Goal: Find specific page/section: Find specific page/section

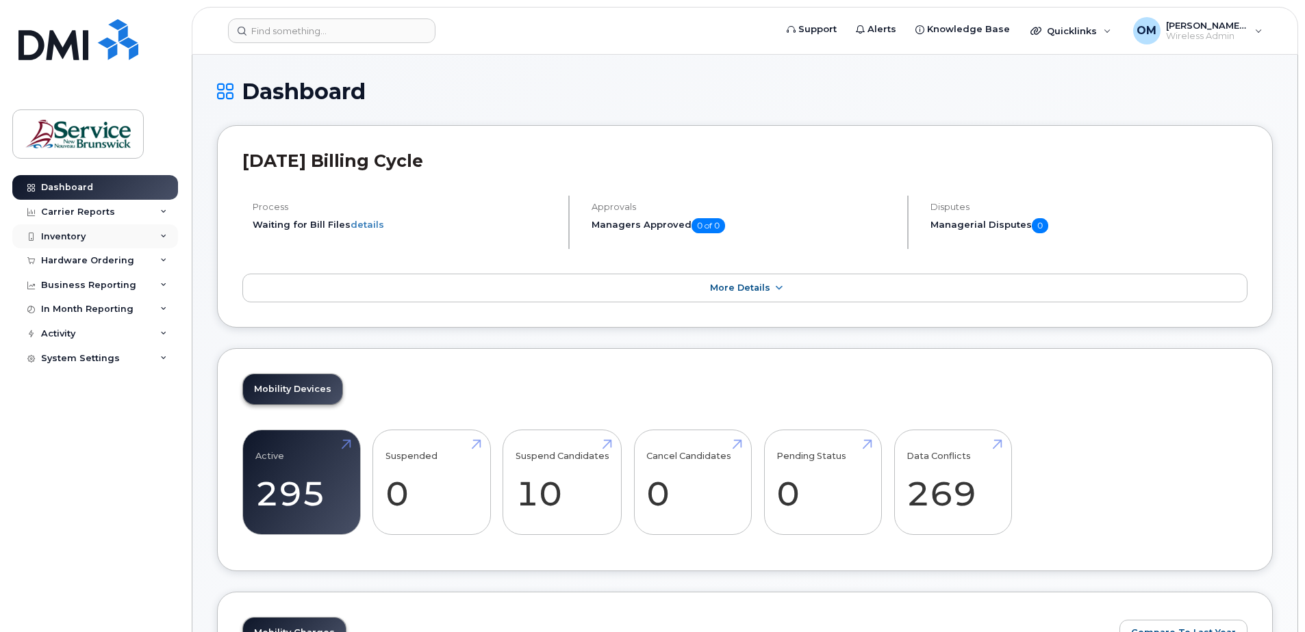
click at [84, 232] on div "Inventory" at bounding box center [63, 236] width 44 height 11
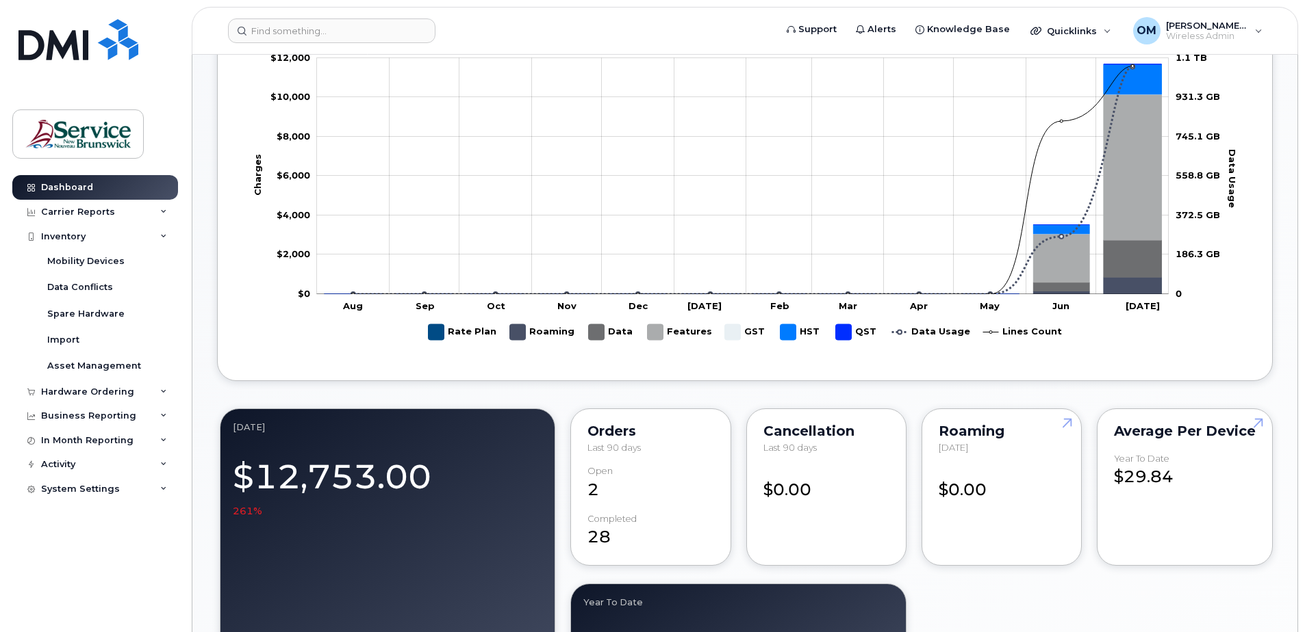
scroll to position [342, 0]
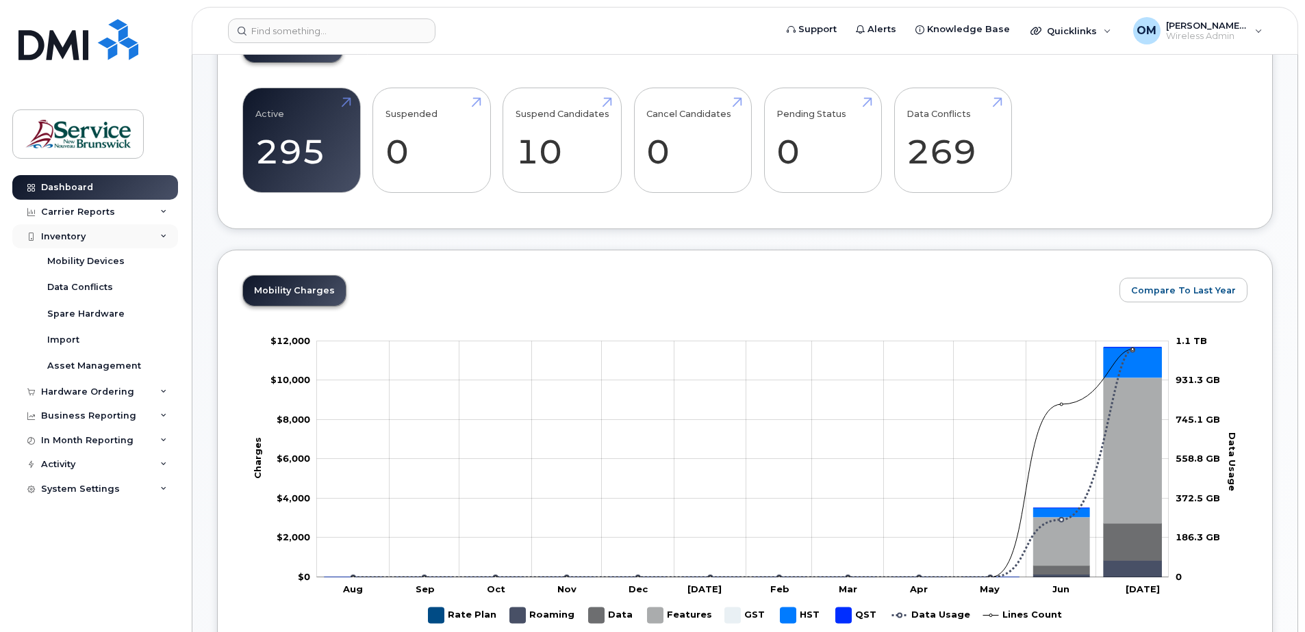
click at [77, 246] on div "Inventory" at bounding box center [95, 237] width 166 height 25
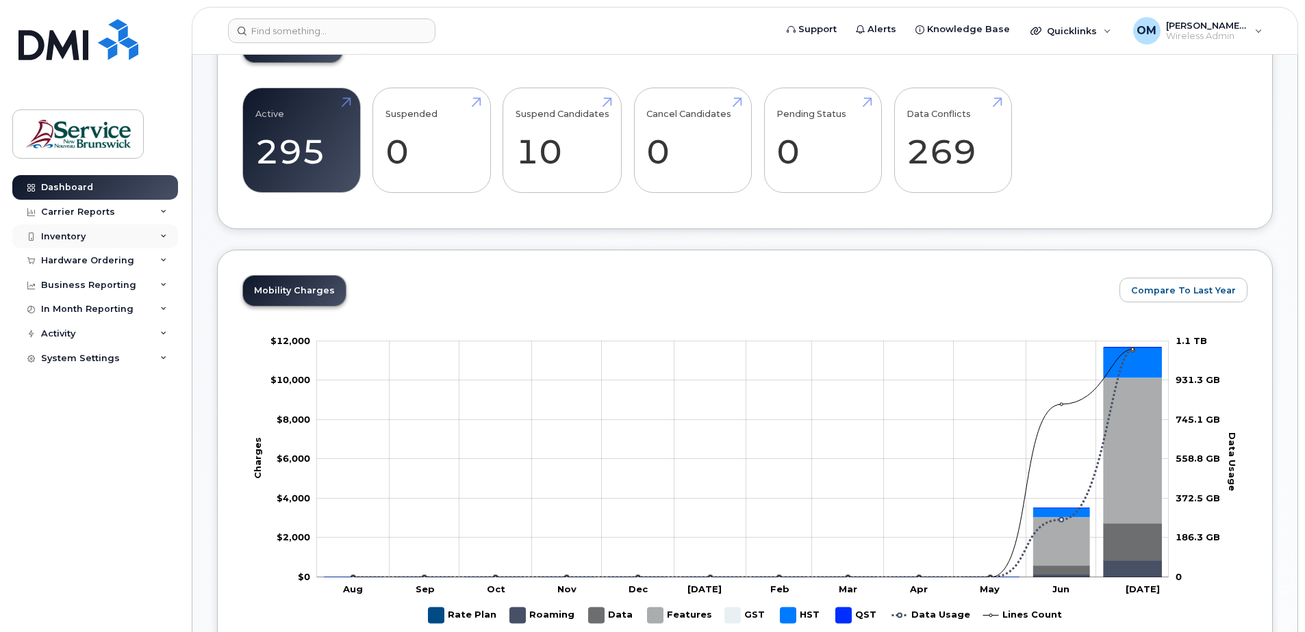
click at [64, 234] on div "Inventory" at bounding box center [63, 236] width 44 height 11
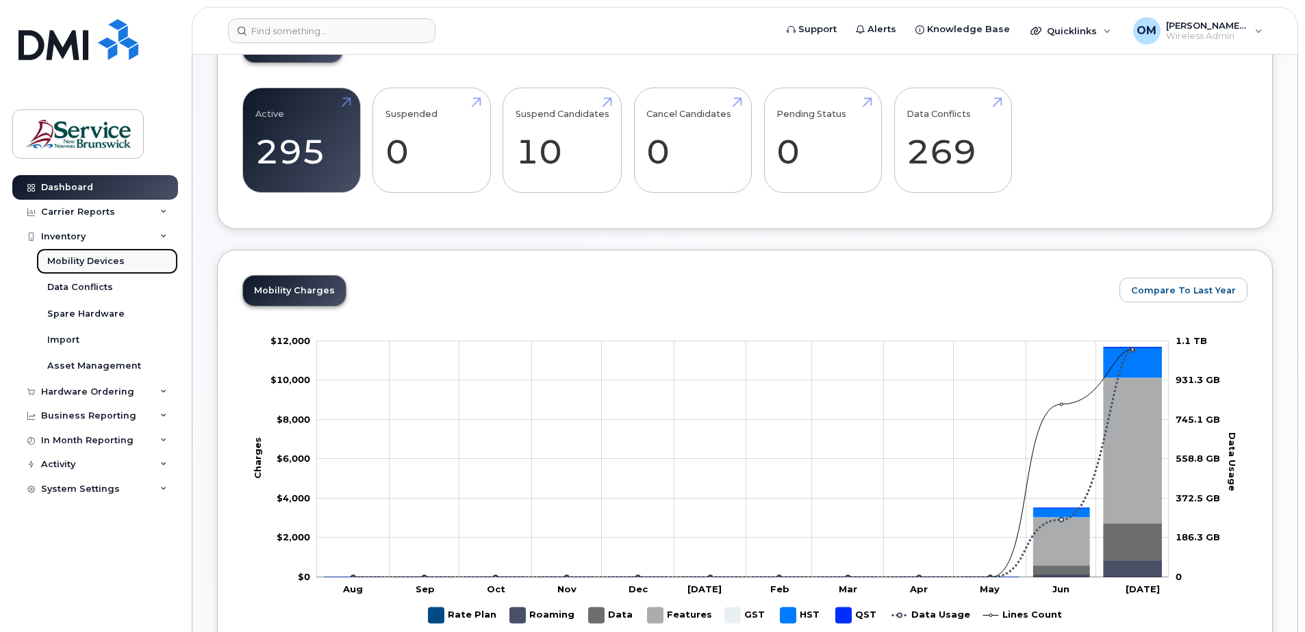
click at [73, 258] on div "Mobility Devices" at bounding box center [85, 261] width 77 height 12
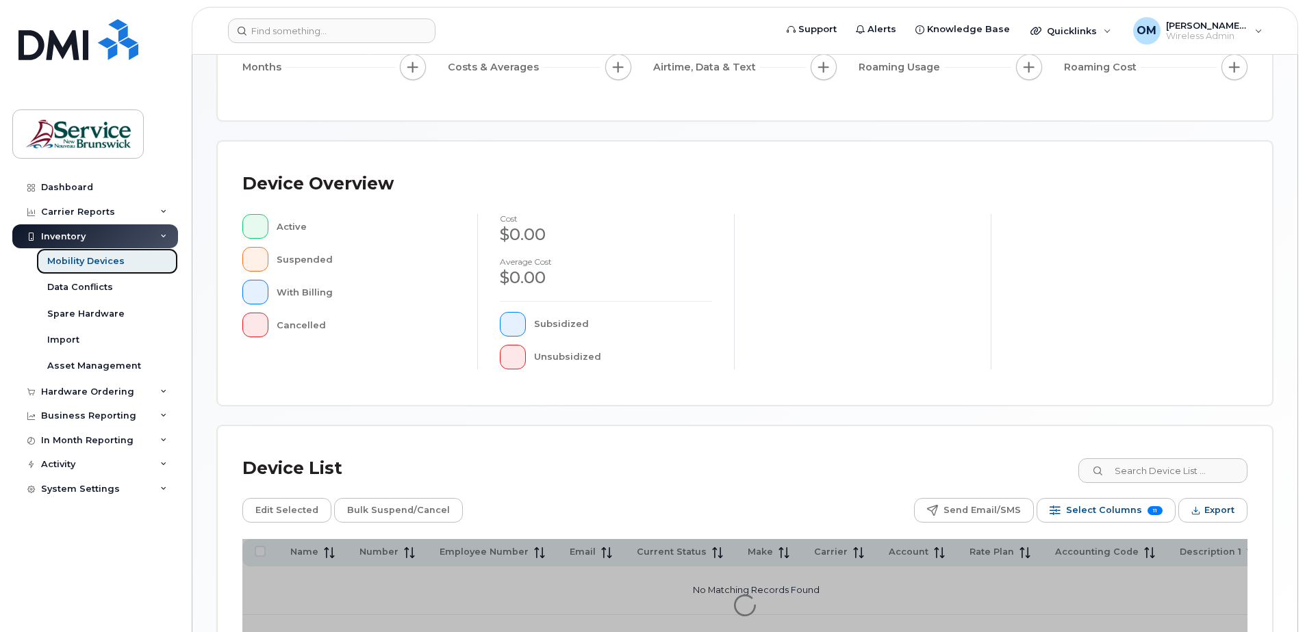
scroll to position [205, 0]
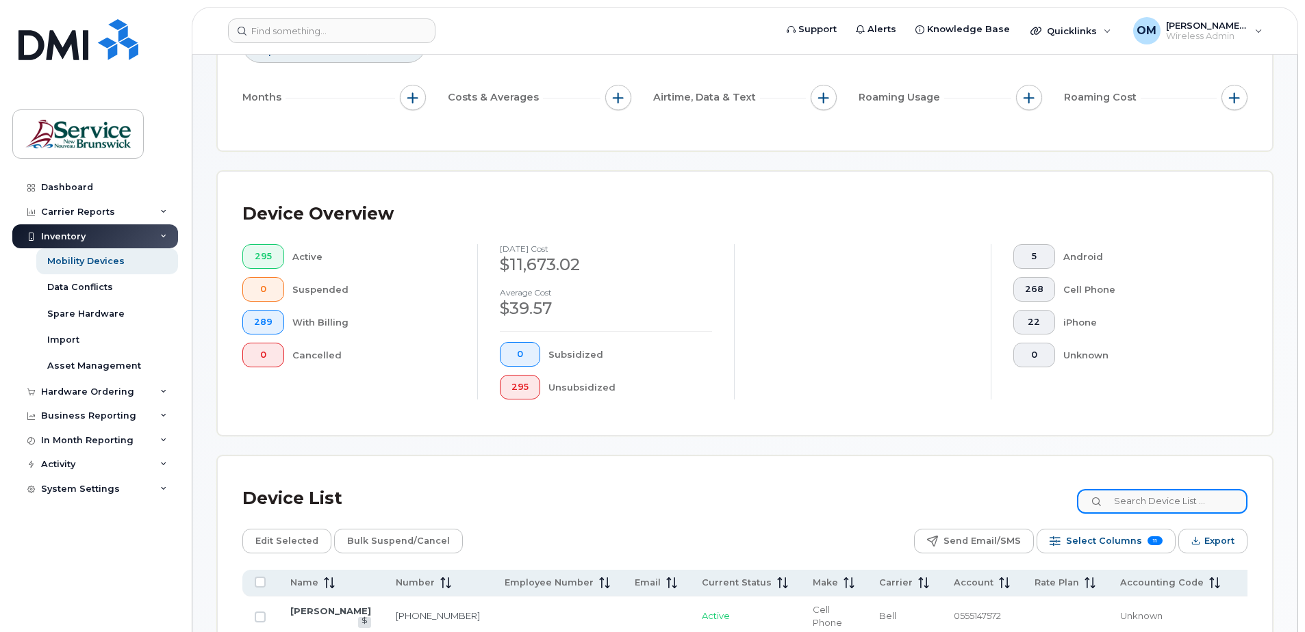
click at [1156, 512] on input at bounding box center [1162, 501] width 170 height 25
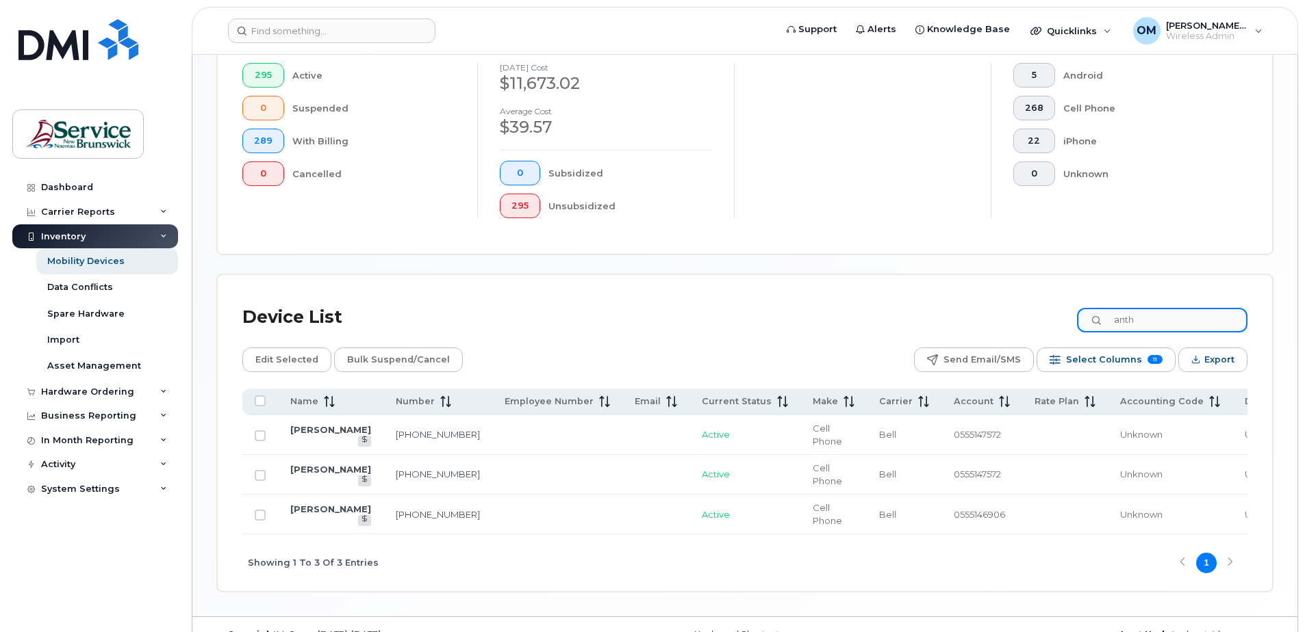
scroll to position [411, 0]
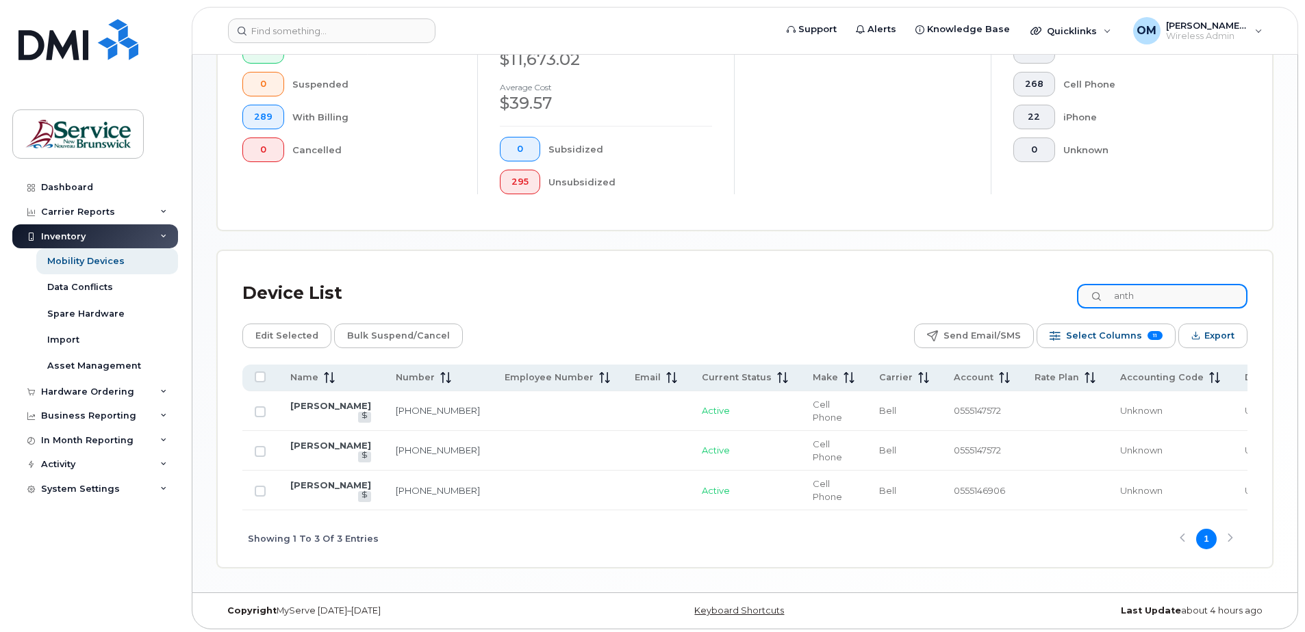
type input "anth"
drag, startPoint x: 366, startPoint y: 453, endPoint x: 398, endPoint y: 476, distance: 39.3
click at [941, 471] on td "[PHONE_NUMBER]" at bounding box center [981, 451] width 81 height 40
